Goal: Information Seeking & Learning: Learn about a topic

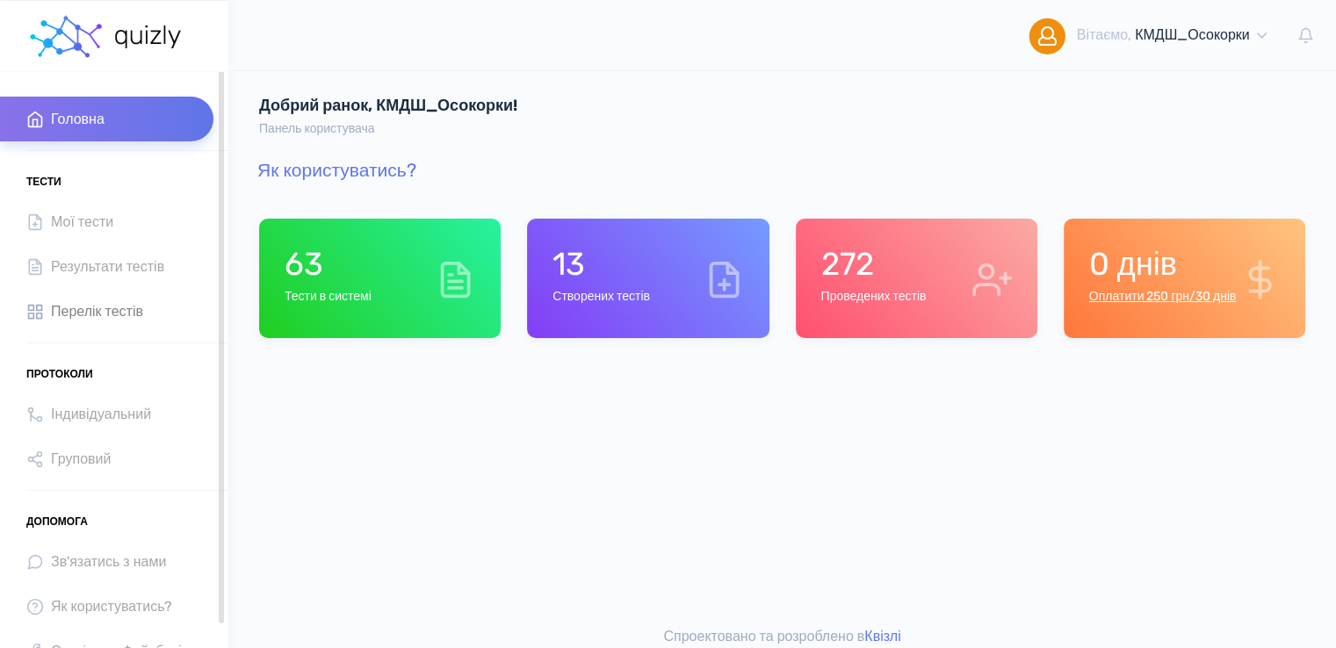
click at [89, 317] on span "Перелік тестів" at bounding box center [97, 311] width 92 height 24
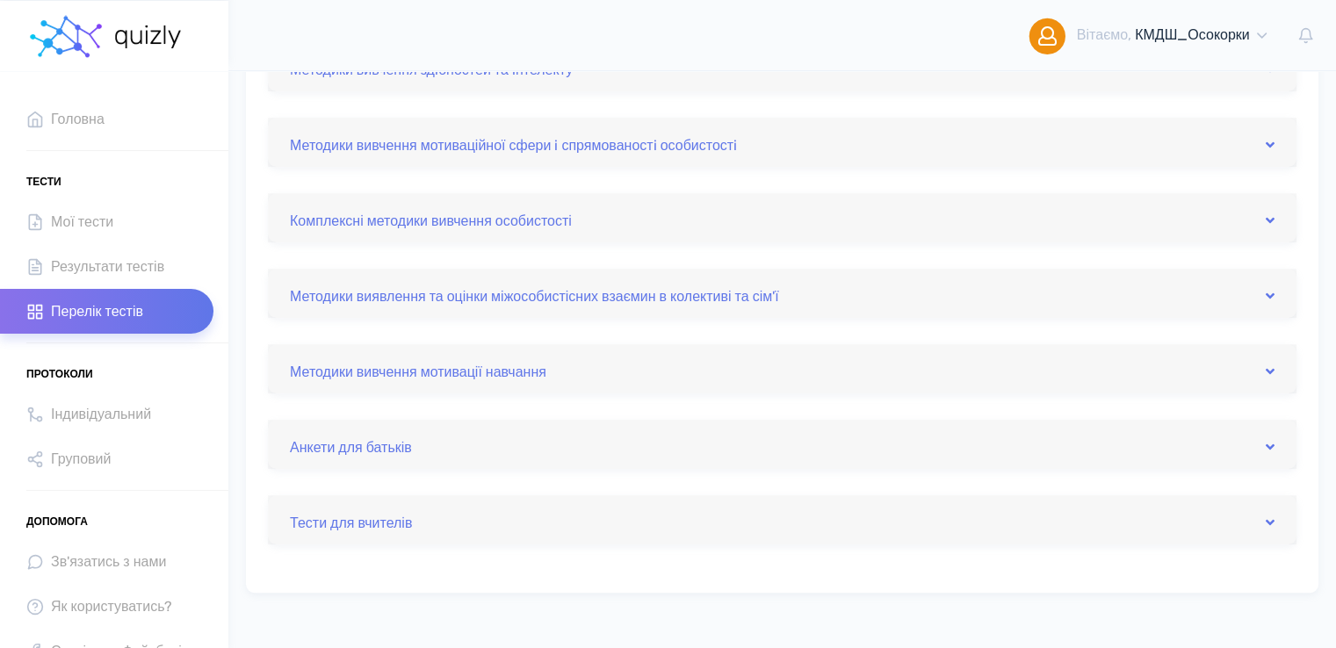
scroll to position [790, 0]
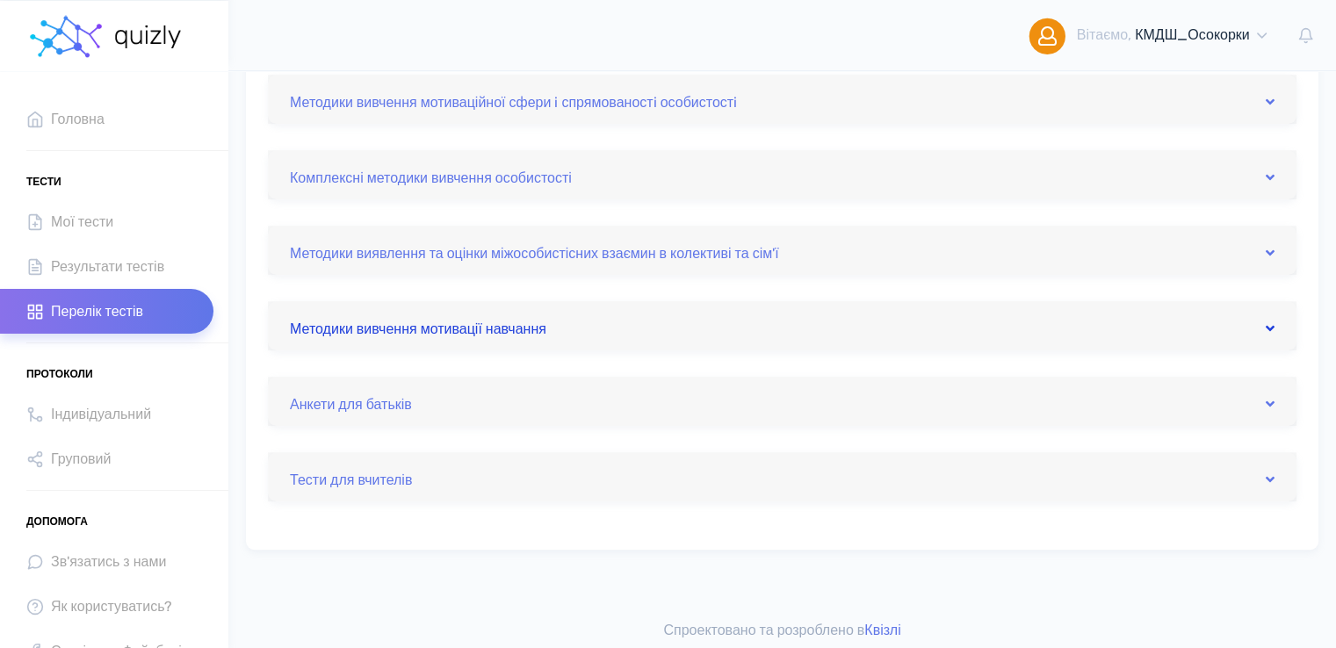
click at [453, 320] on link "Методики вивчення мотивації навчання" at bounding box center [782, 326] width 984 height 28
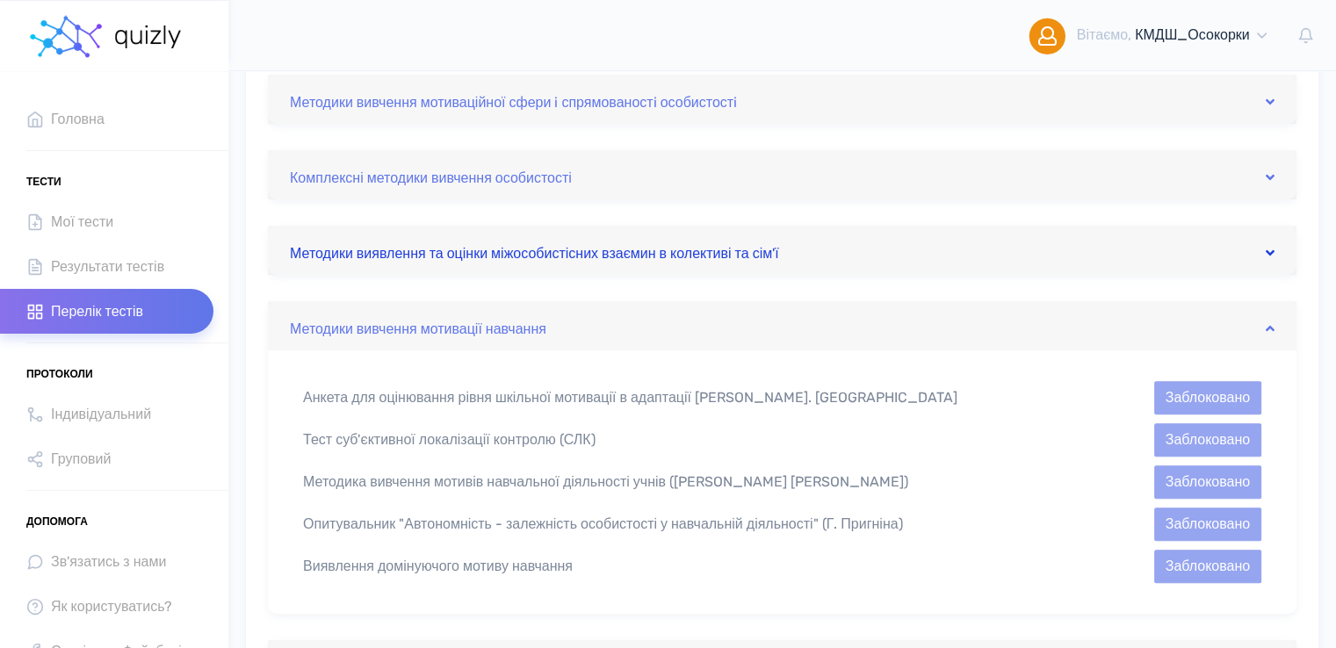
click at [386, 249] on link "Методики виявлення та оцінки міжособистісних взаємин в колективі та сім'ї" at bounding box center [782, 250] width 984 height 28
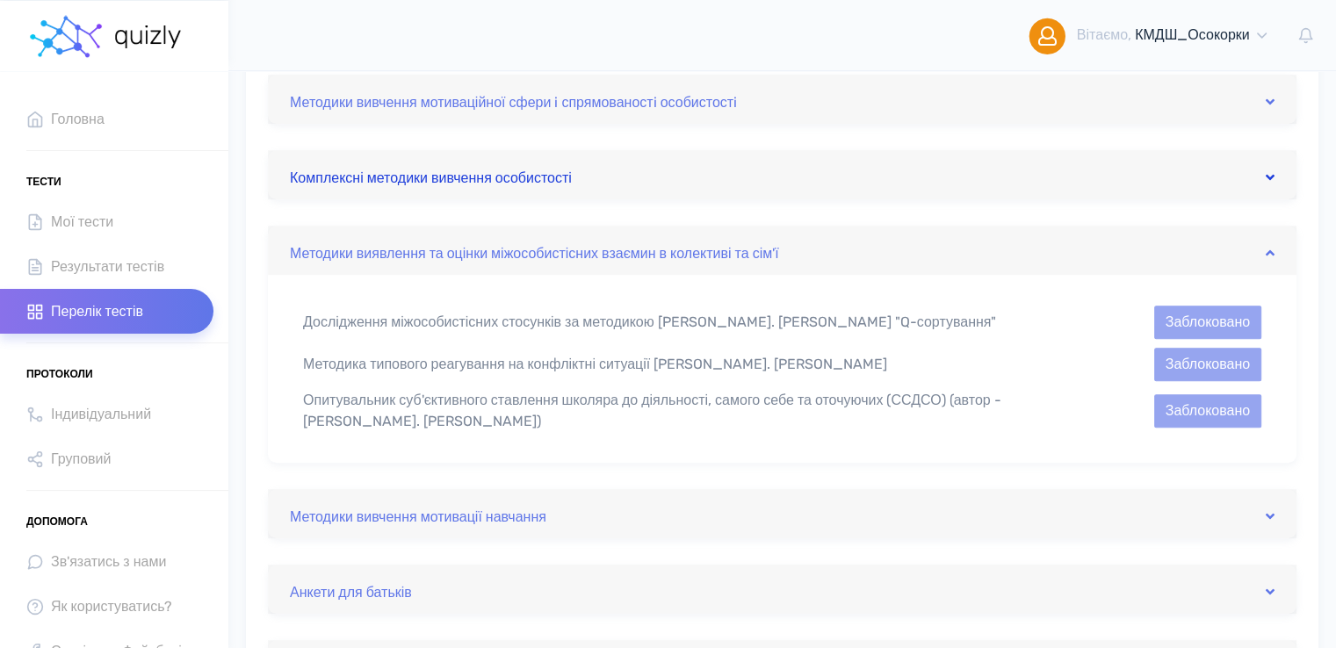
click at [398, 177] on link "Комплексні методики вивчення особистості" at bounding box center [782, 175] width 984 height 28
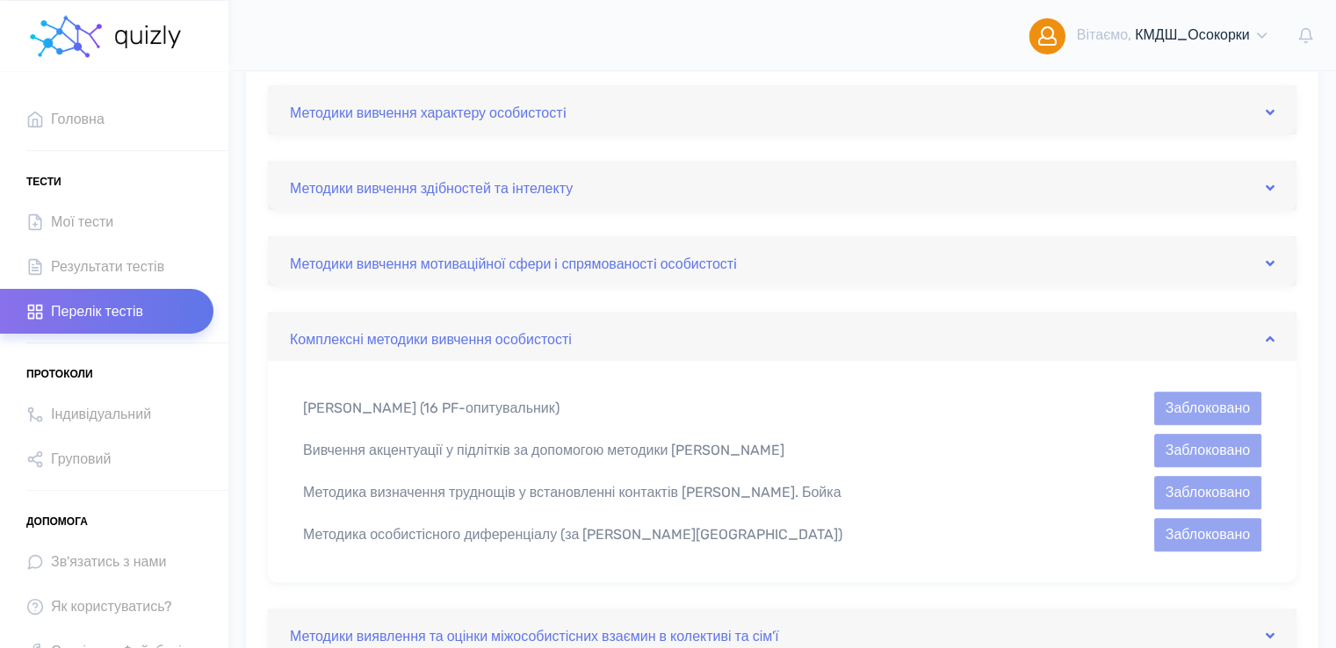
scroll to position [615, 0]
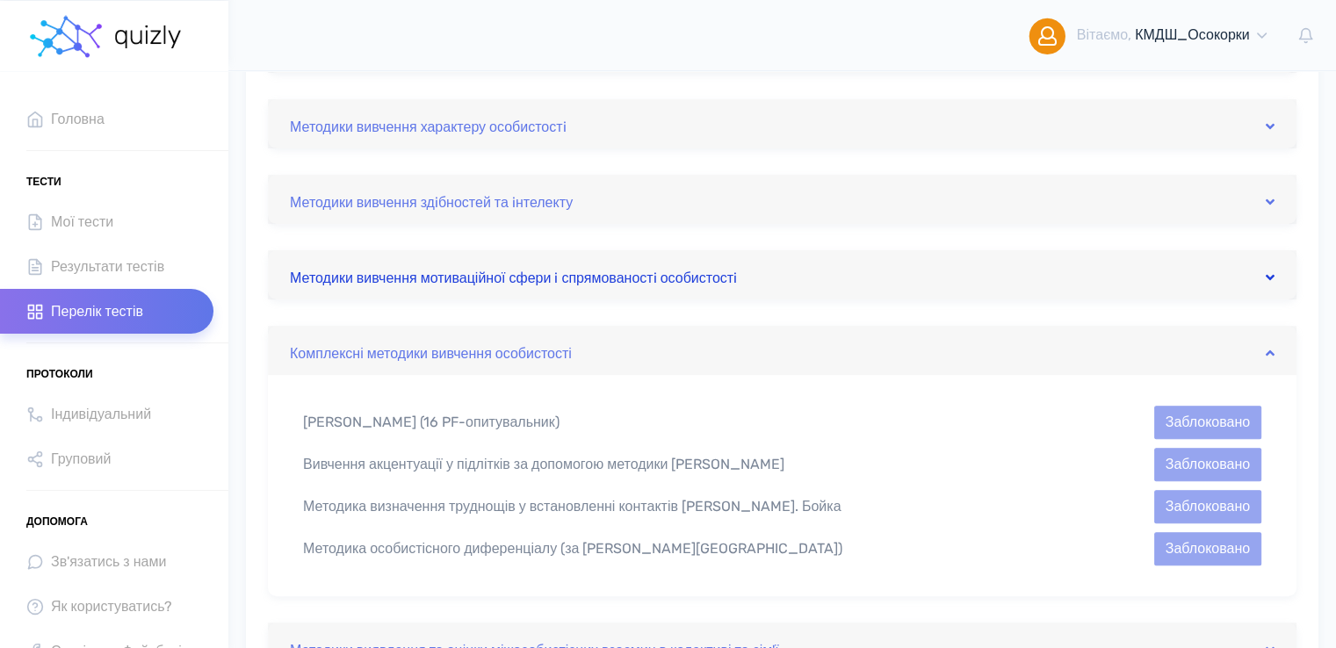
click at [504, 281] on link "Методики вивчення мотиваційної сфери i спрямованостi особистостi" at bounding box center [782, 275] width 984 height 28
